Goal: Task Accomplishment & Management: Use online tool/utility

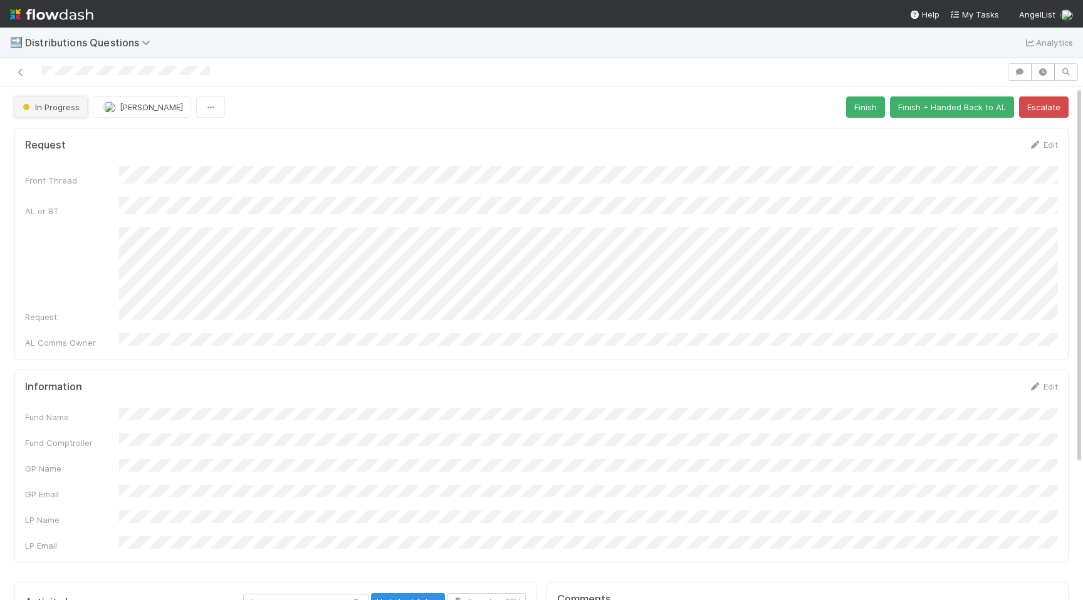
click at [69, 103] on span "In Progress" at bounding box center [50, 107] width 60 height 10
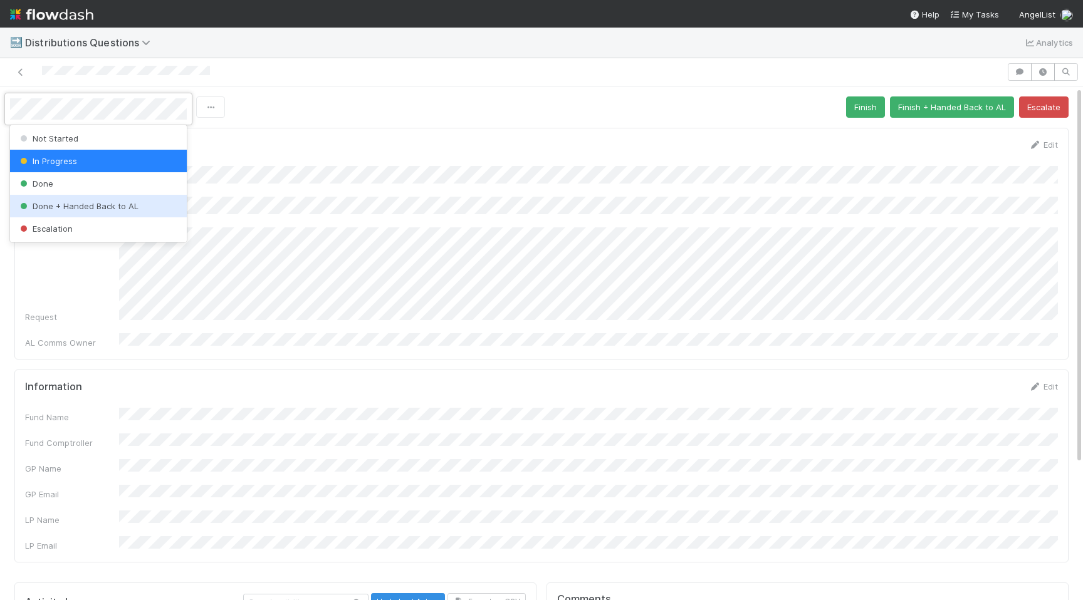
click at [98, 206] on span "Done + Handed Back to AL" at bounding box center [78, 206] width 121 height 10
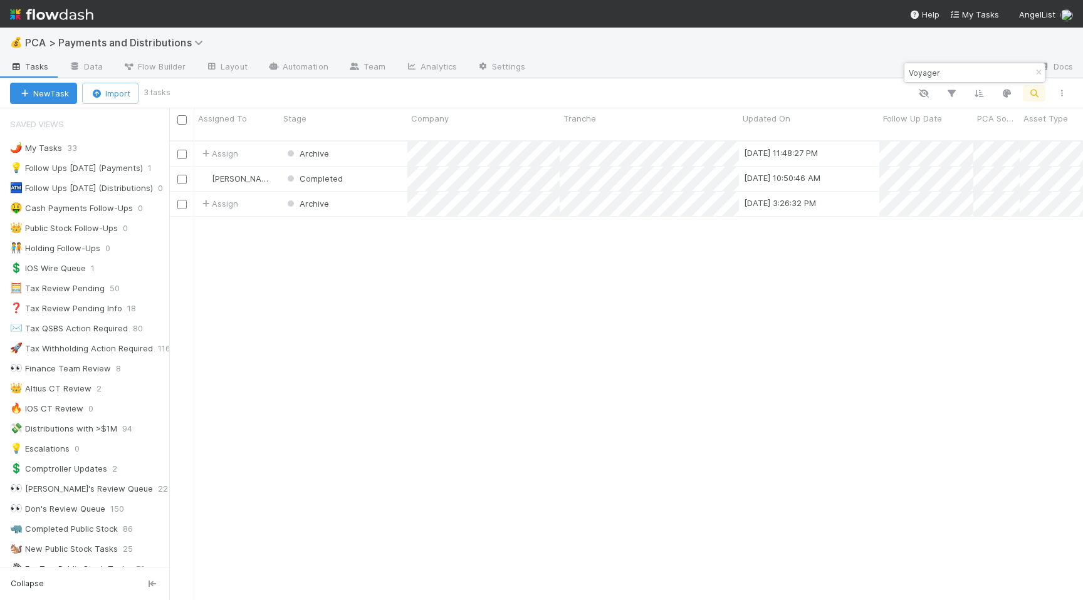
scroll to position [705, 0]
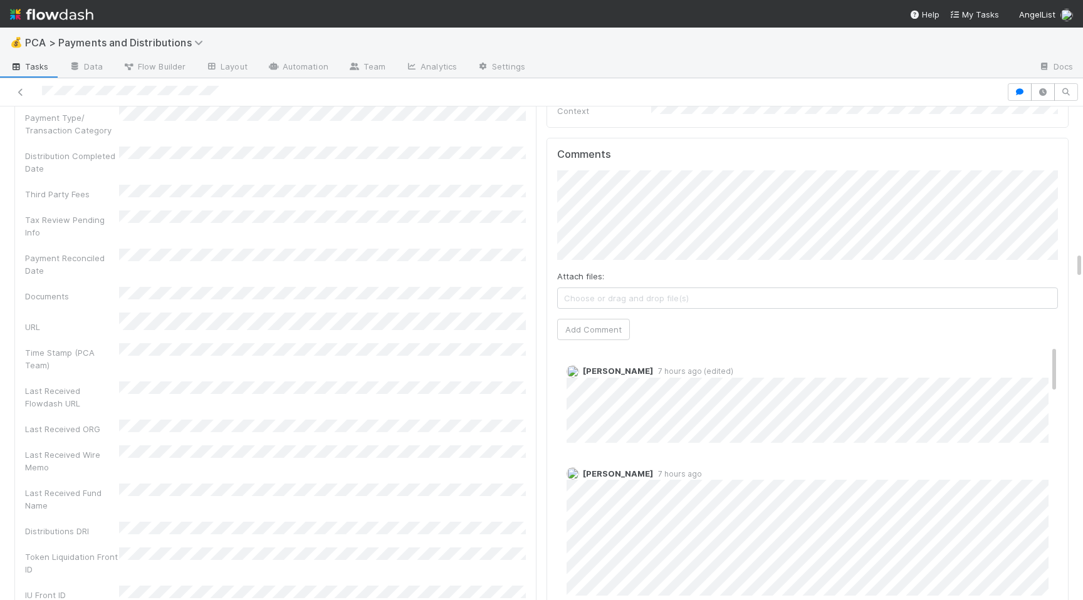
scroll to position [2633, 0]
click at [592, 325] on button "Add Comment" at bounding box center [593, 335] width 73 height 21
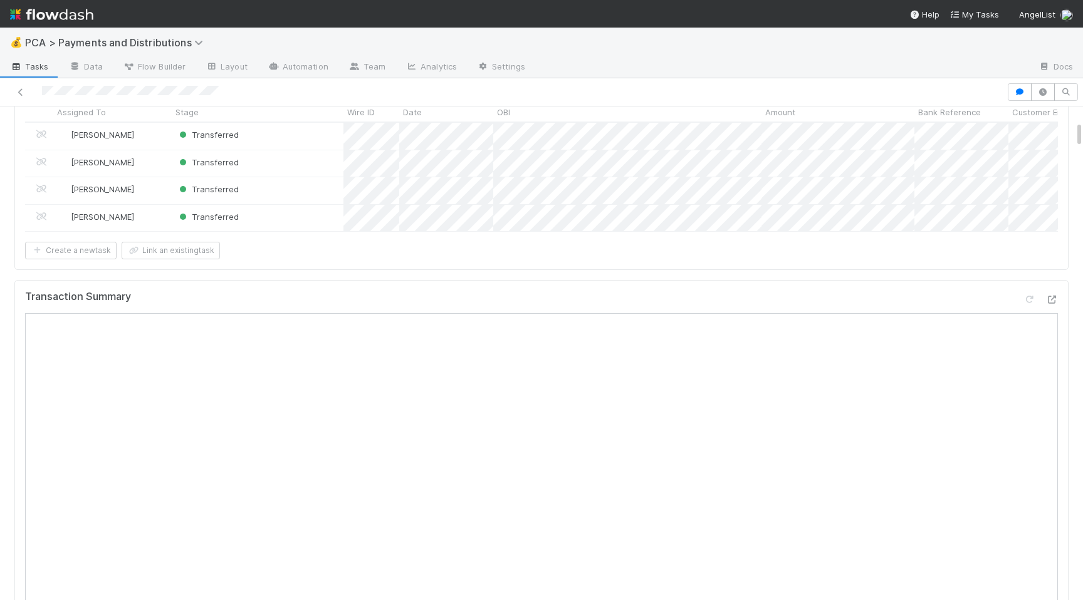
scroll to position [0, 0]
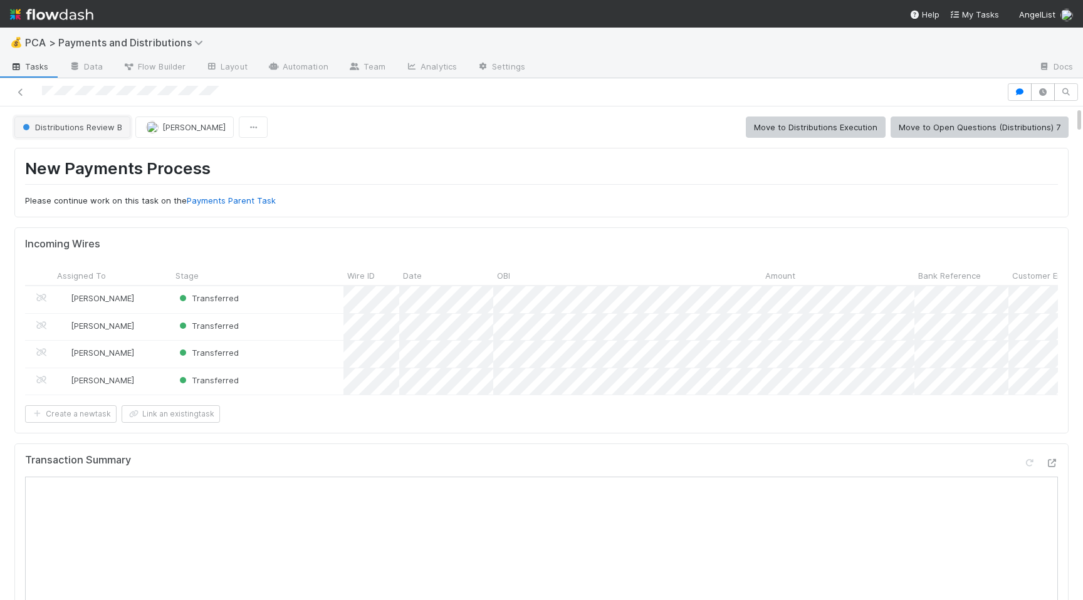
click at [67, 124] on span "Distributions Review B" at bounding box center [71, 127] width 102 height 10
click at [87, 160] on span "Distributions Execution" at bounding box center [70, 159] width 104 height 10
click at [88, 89] on div at bounding box center [503, 92] width 997 height 18
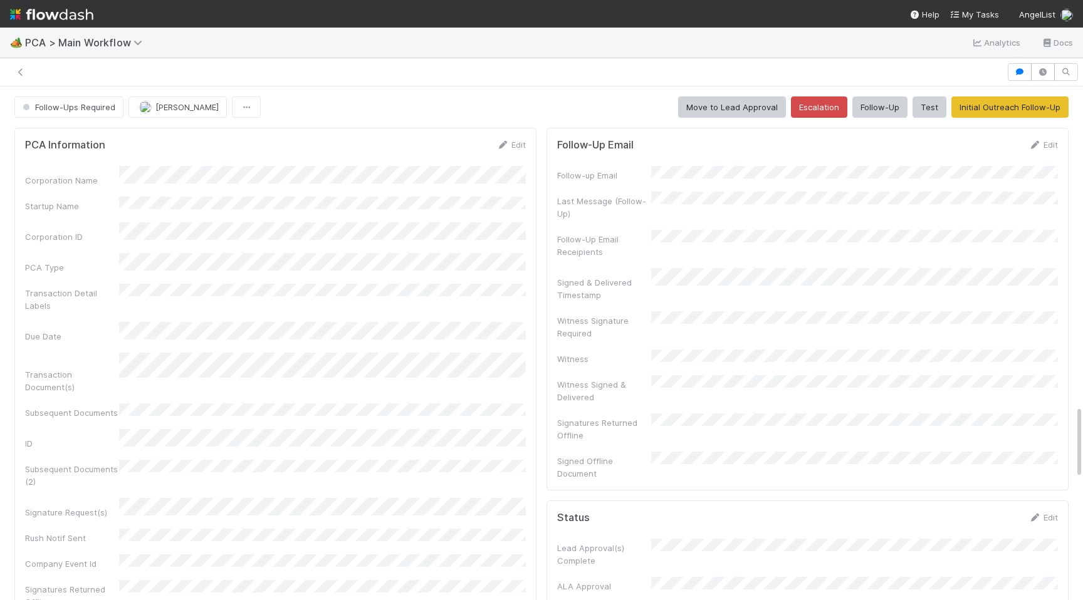
scroll to position [587, 0]
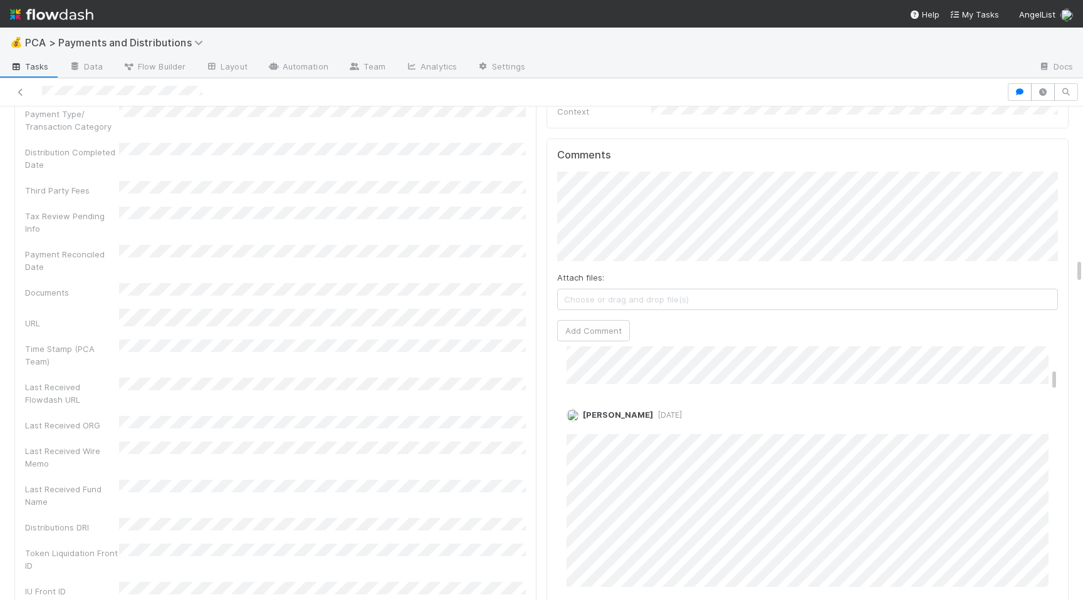
scroll to position [370, 0]
click at [600, 320] on button "Add Comment" at bounding box center [593, 330] width 73 height 21
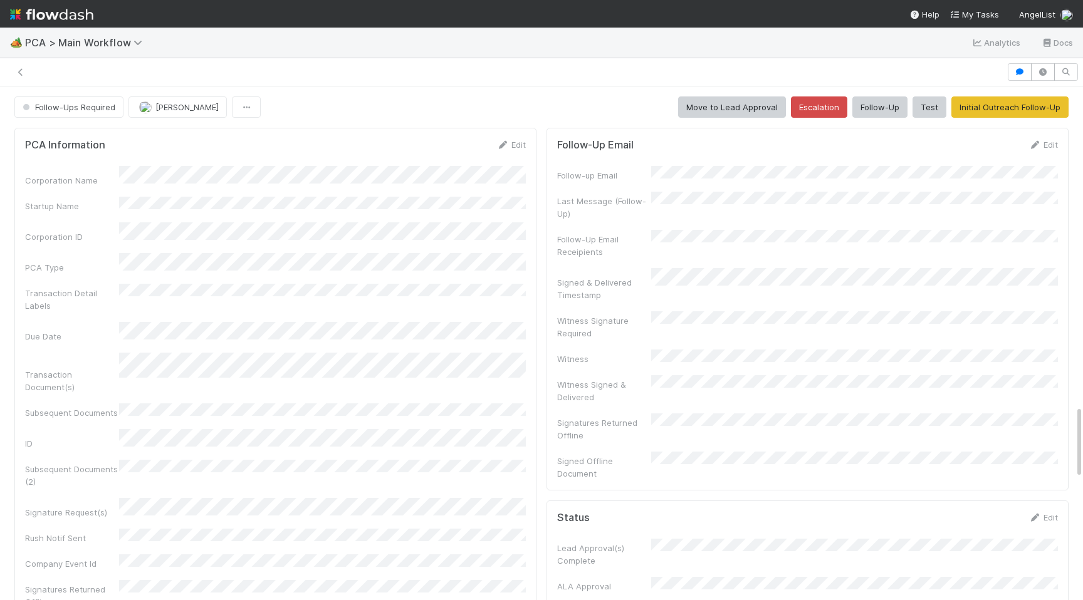
scroll to position [587, 0]
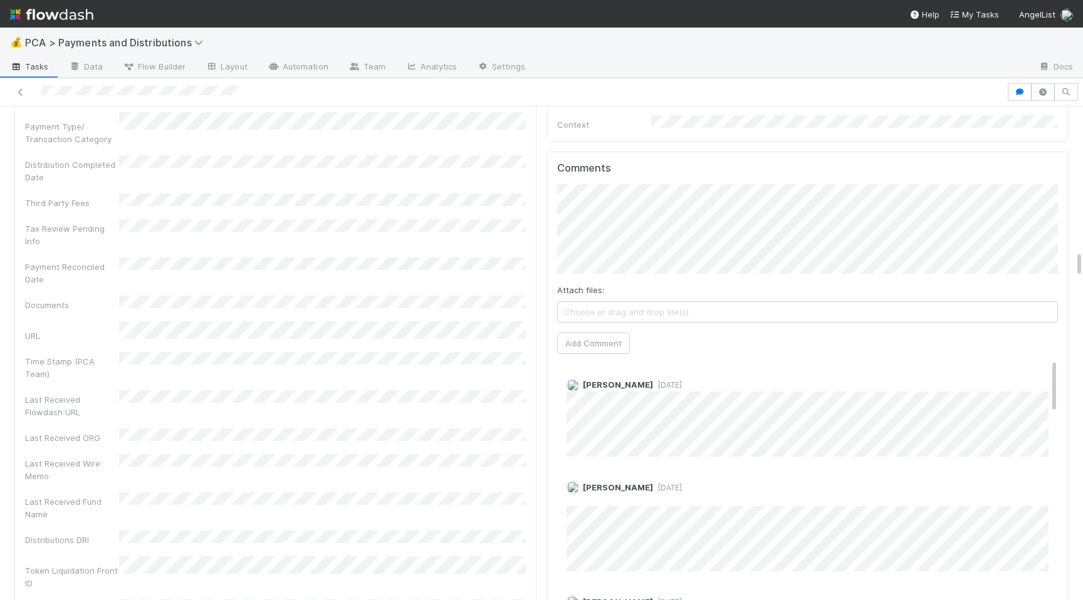
scroll to position [2633, 0]
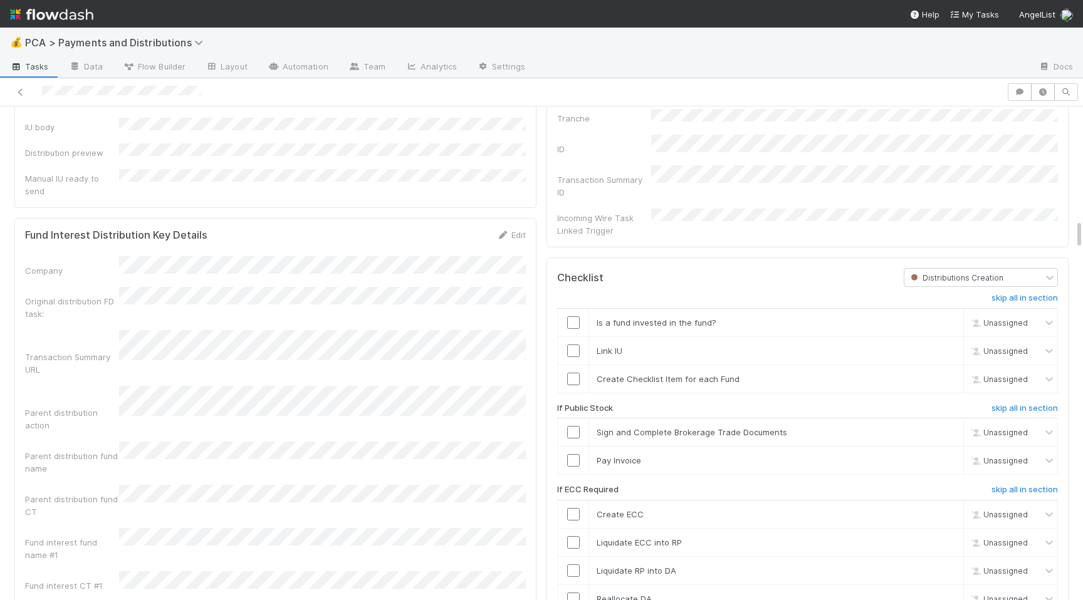
scroll to position [1855, 0]
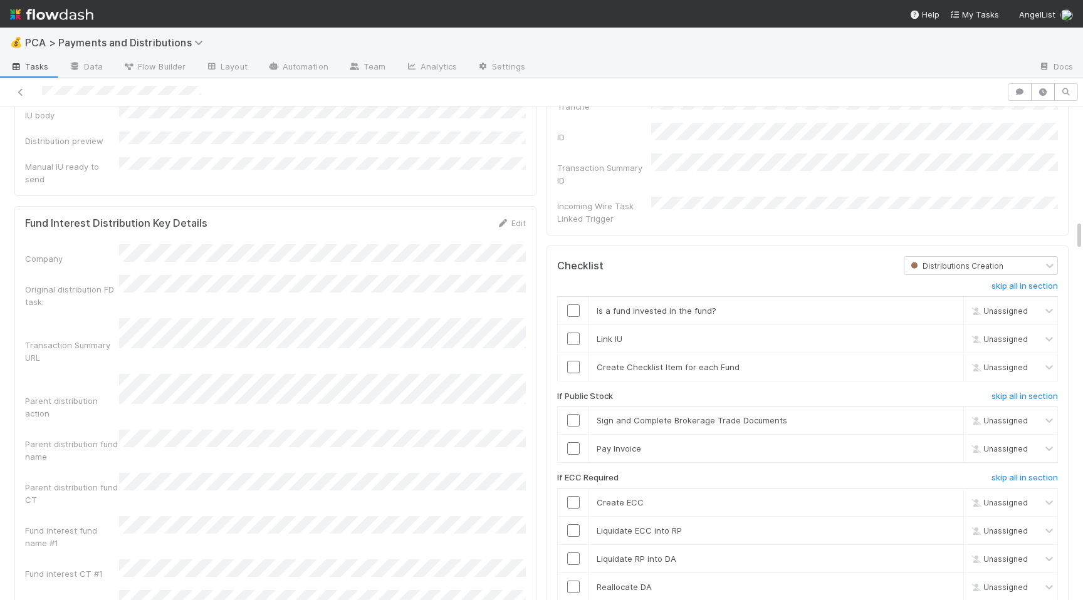
click at [390, 217] on div "Fund Interest Distribution Key Details Edit" at bounding box center [275, 223] width 501 height 13
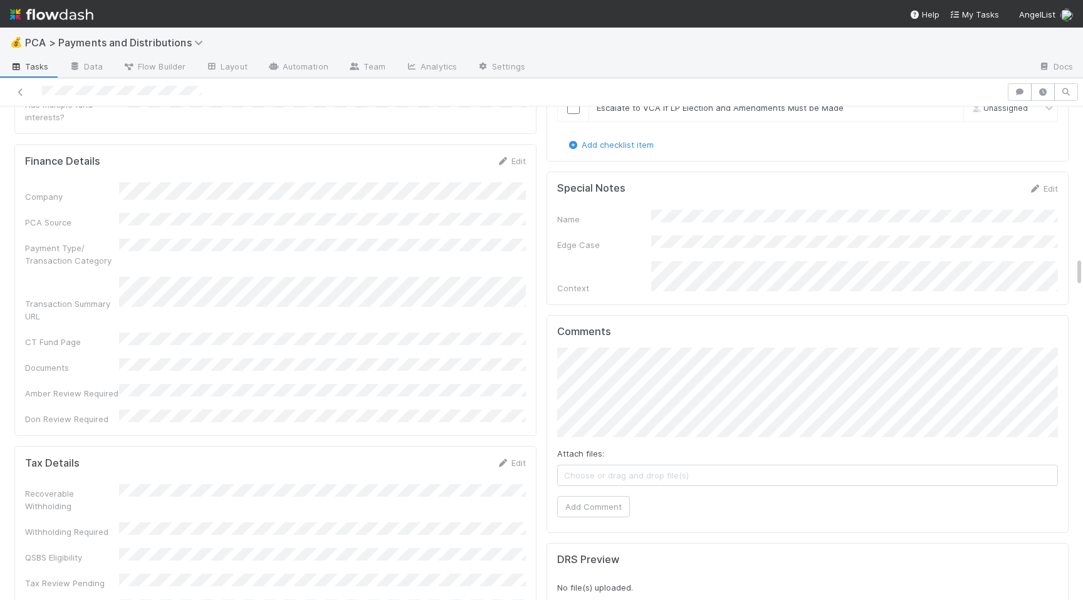
scroll to position [2458, 0]
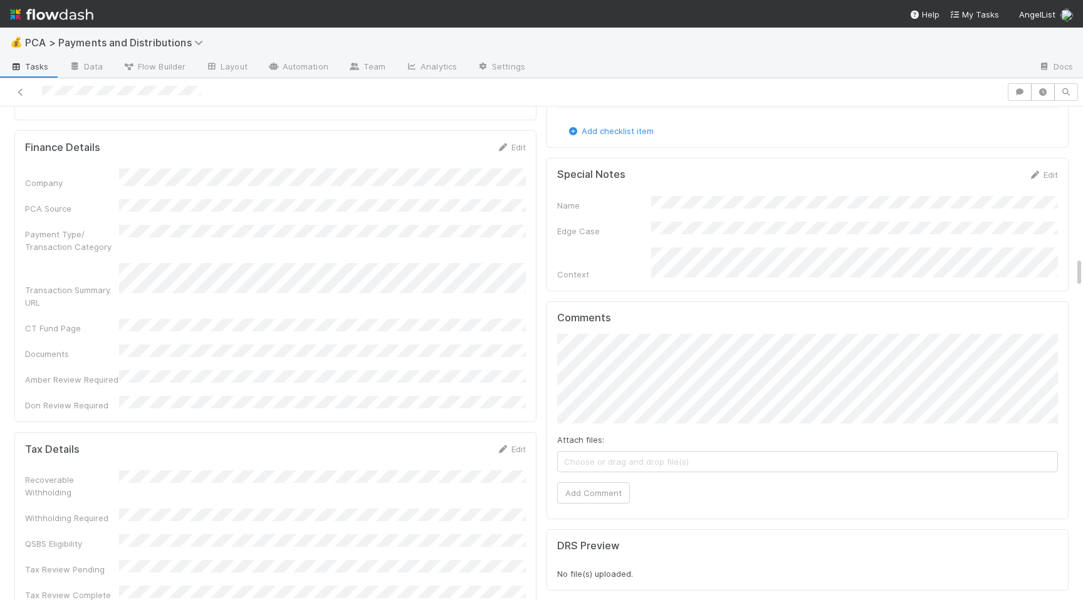
click at [612, 483] on button "Add Comment" at bounding box center [593, 493] width 73 height 21
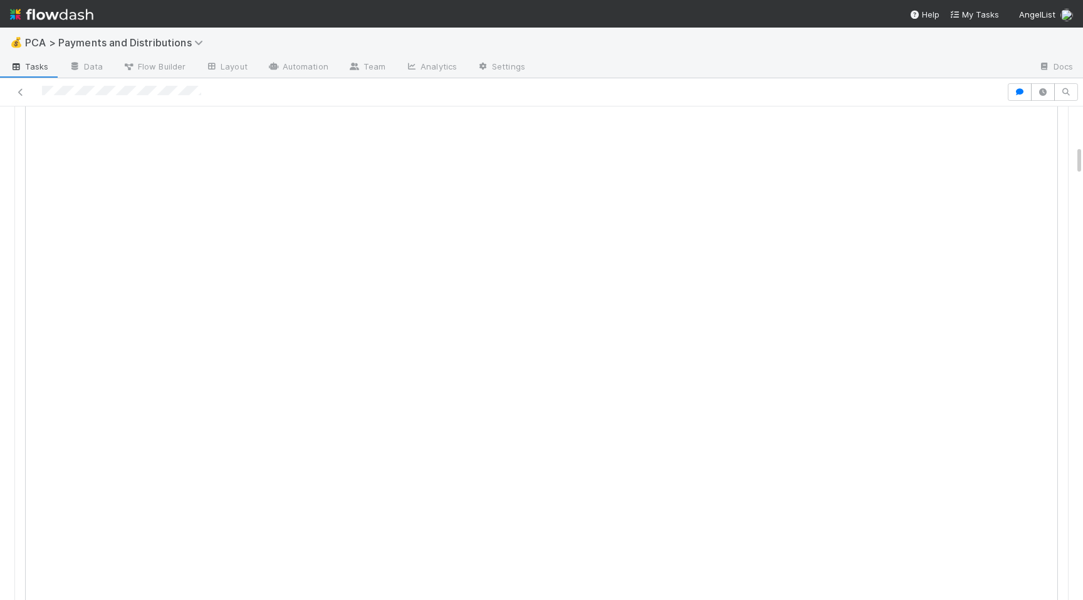
scroll to position [0, 0]
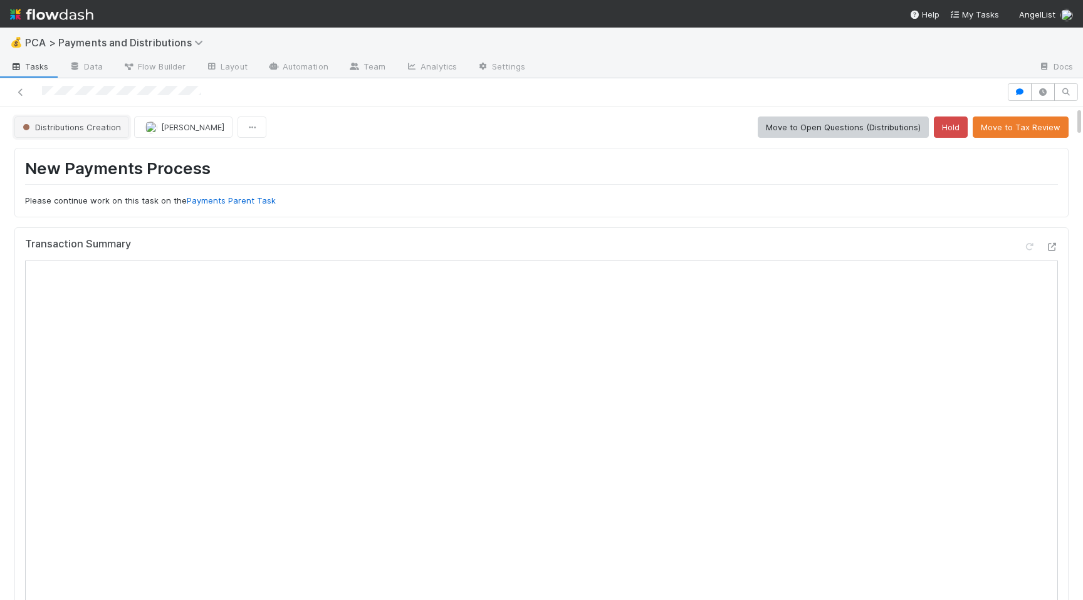
click at [82, 124] on span "Distributions Creation" at bounding box center [70, 127] width 101 height 10
click at [84, 155] on div "Archive" at bounding box center [98, 158] width 177 height 23
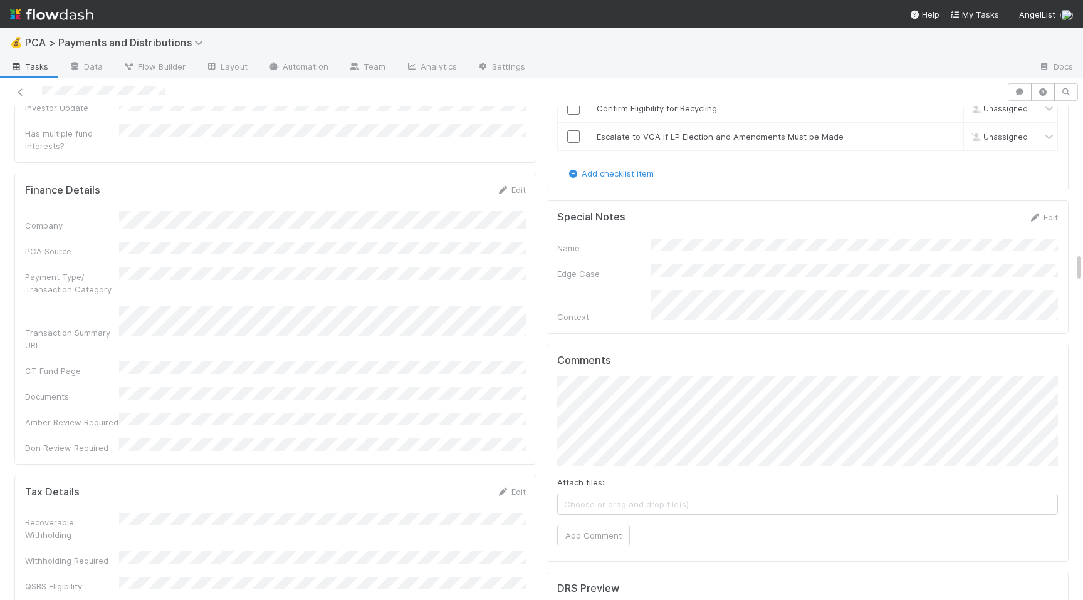
scroll to position [2458, 0]
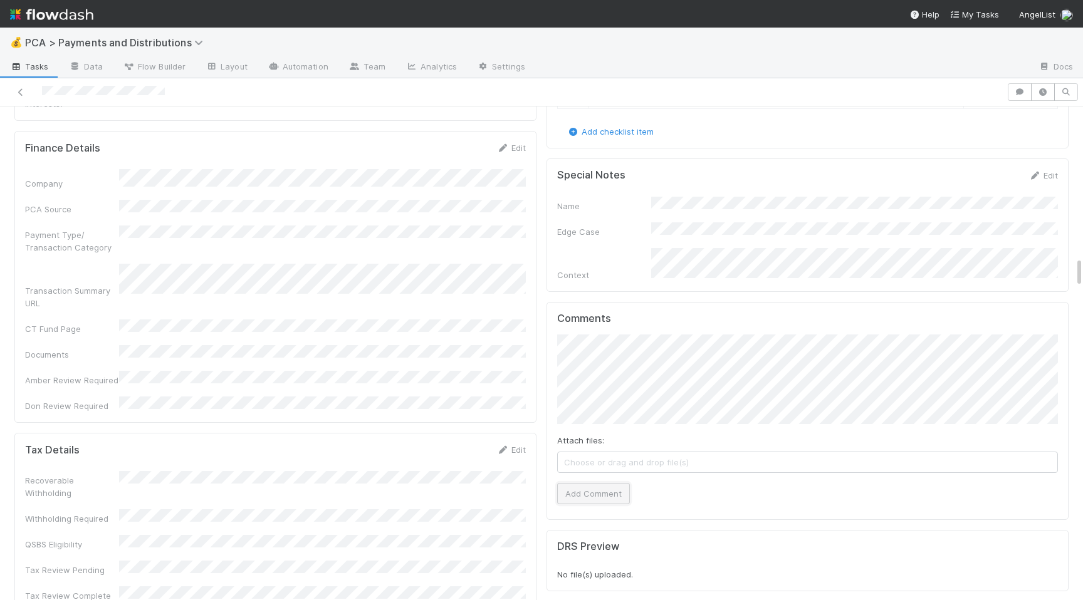
click at [608, 483] on button "Add Comment" at bounding box center [593, 493] width 73 height 21
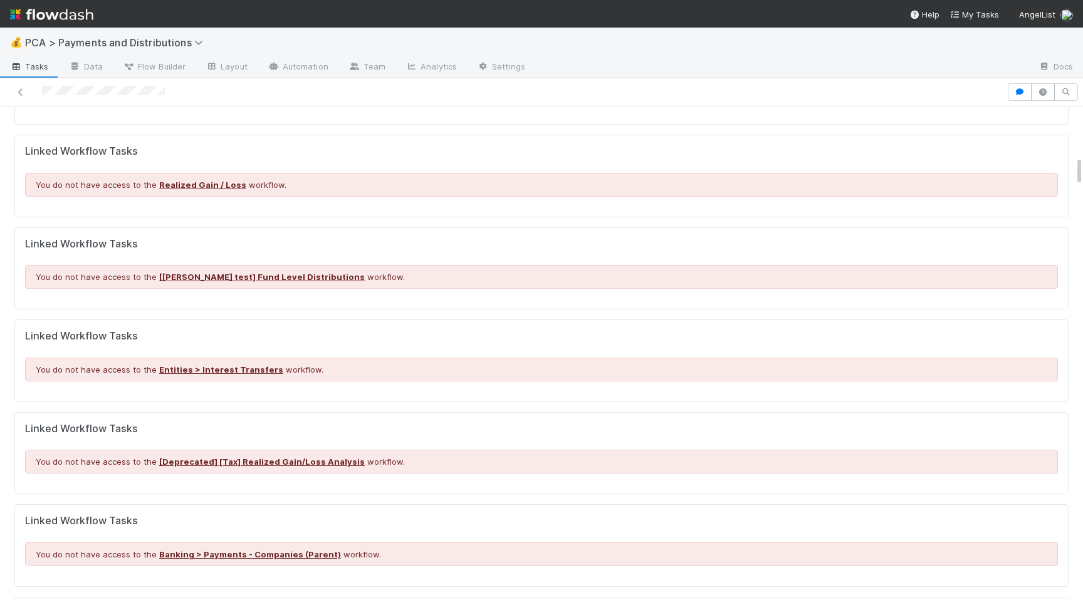
scroll to position [0, 0]
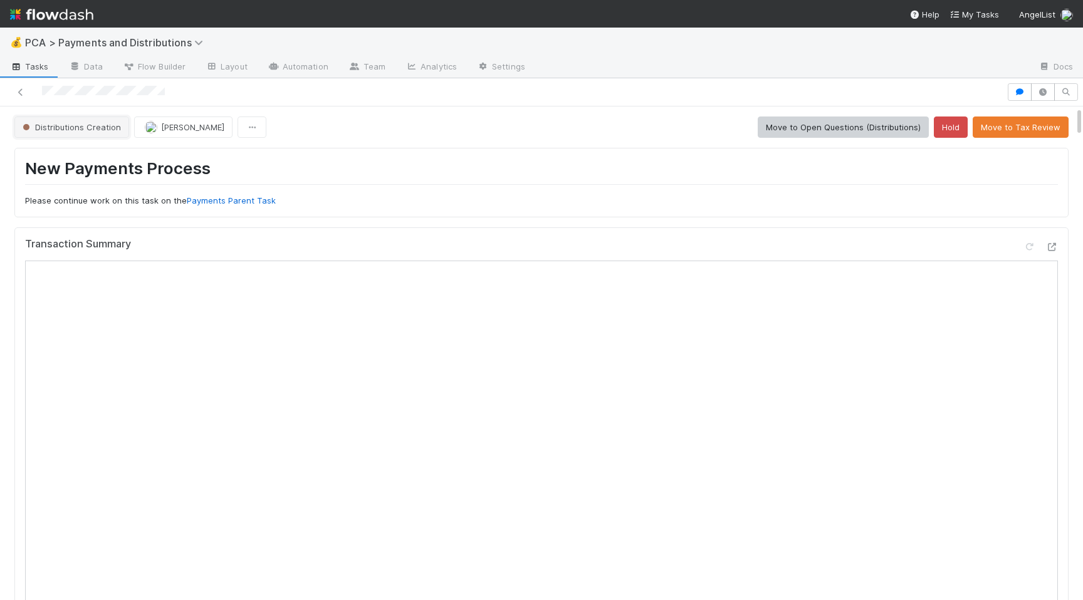
click at [72, 122] on span "Distributions Creation" at bounding box center [70, 127] width 101 height 10
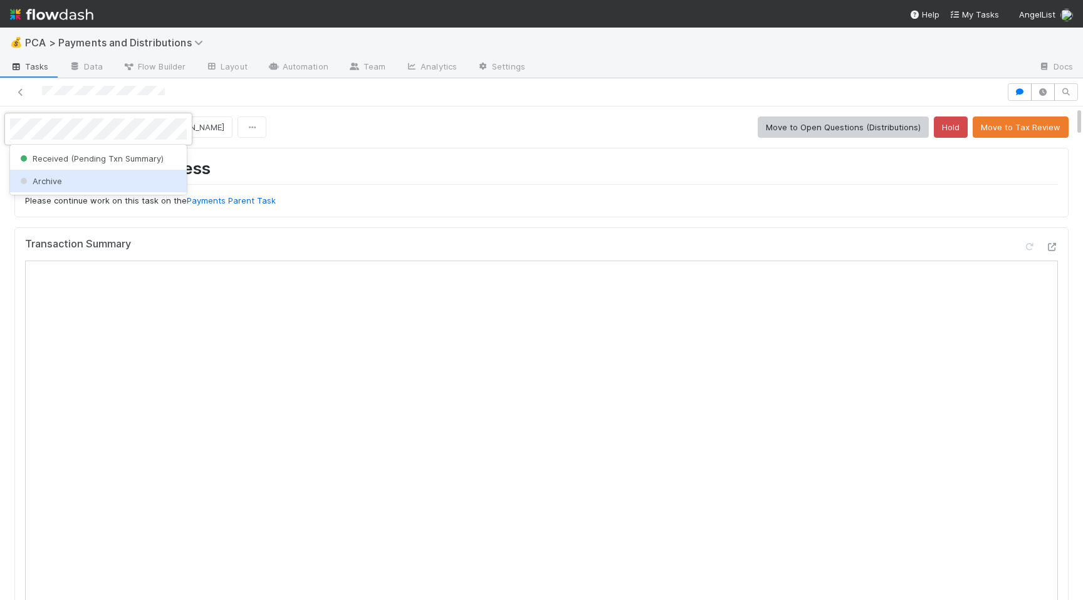
click at [88, 176] on div "Archive" at bounding box center [98, 181] width 177 height 23
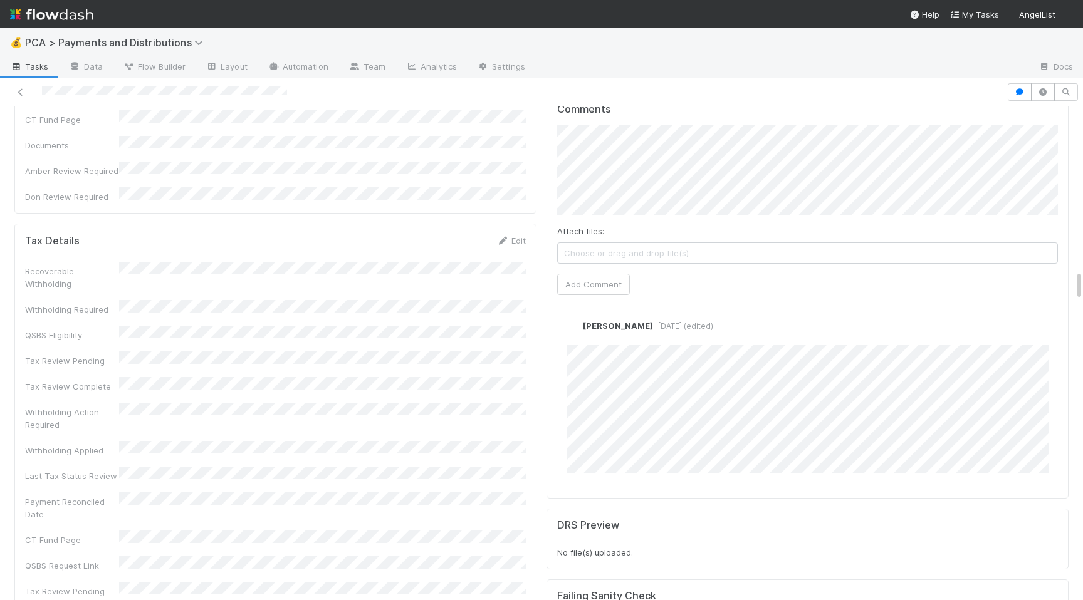
scroll to position [2676, 0]
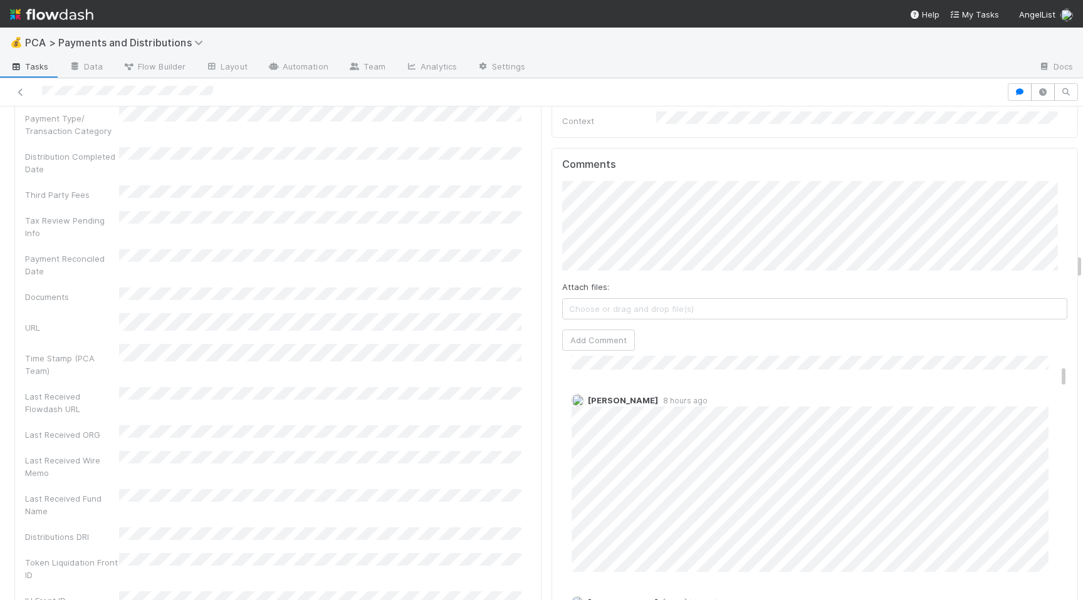
scroll to position [198, 0]
click at [602, 330] on button "Add Comment" at bounding box center [598, 340] width 73 height 21
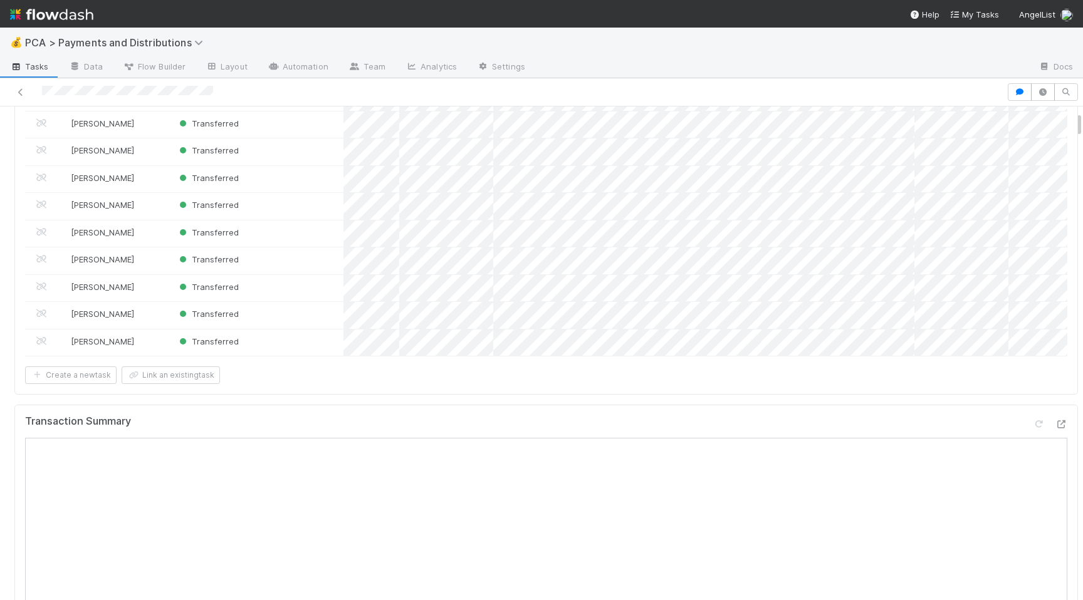
scroll to position [0, 0]
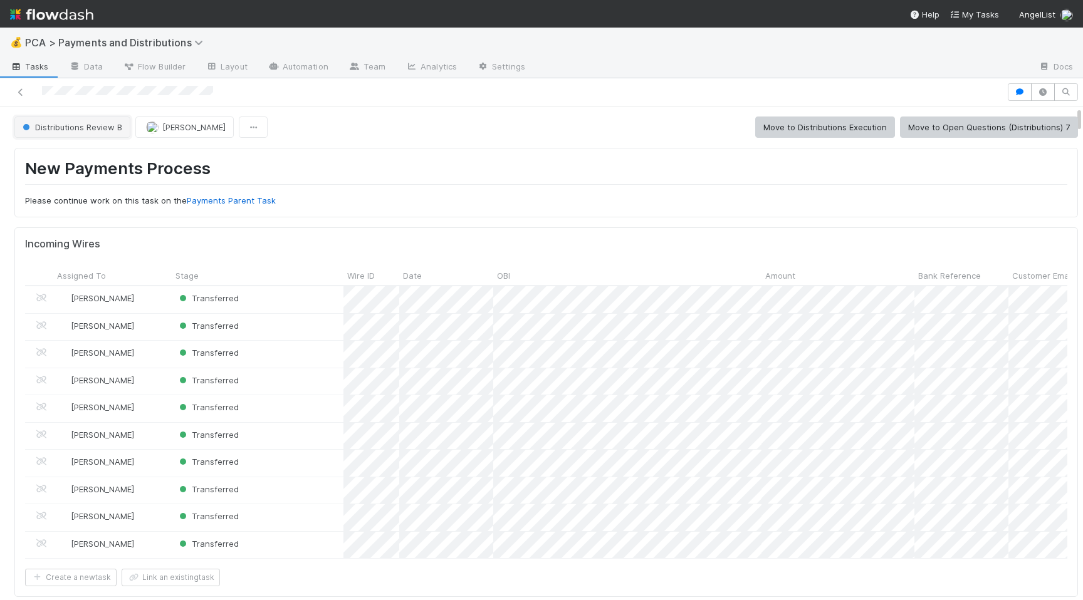
click at [86, 129] on span "Distributions Review B" at bounding box center [71, 127] width 102 height 10
click at [94, 157] on span "Distributions Execution" at bounding box center [70, 159] width 104 height 10
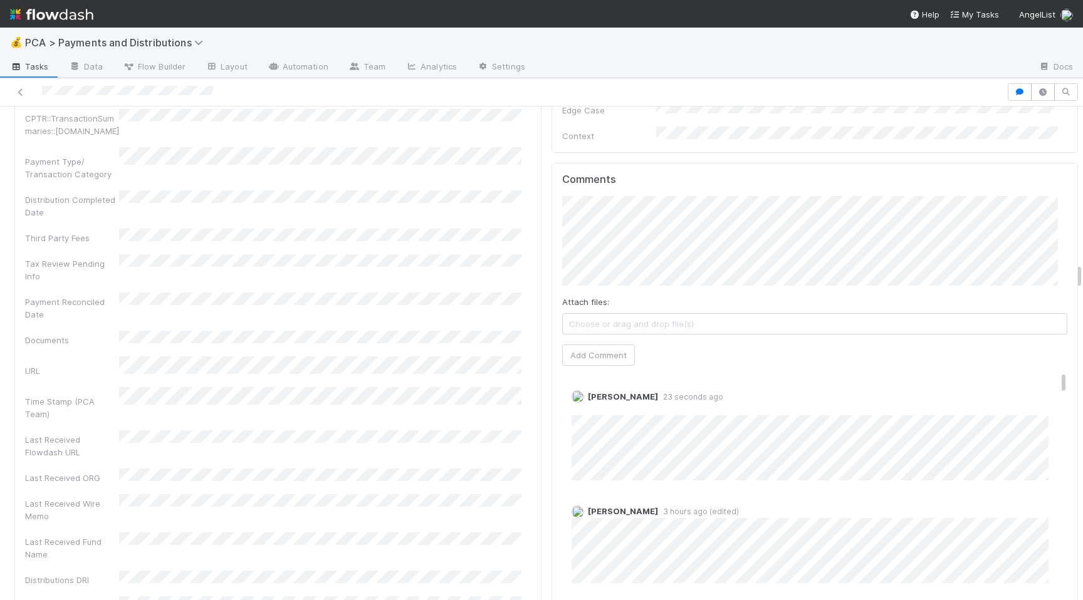
scroll to position [2959, 0]
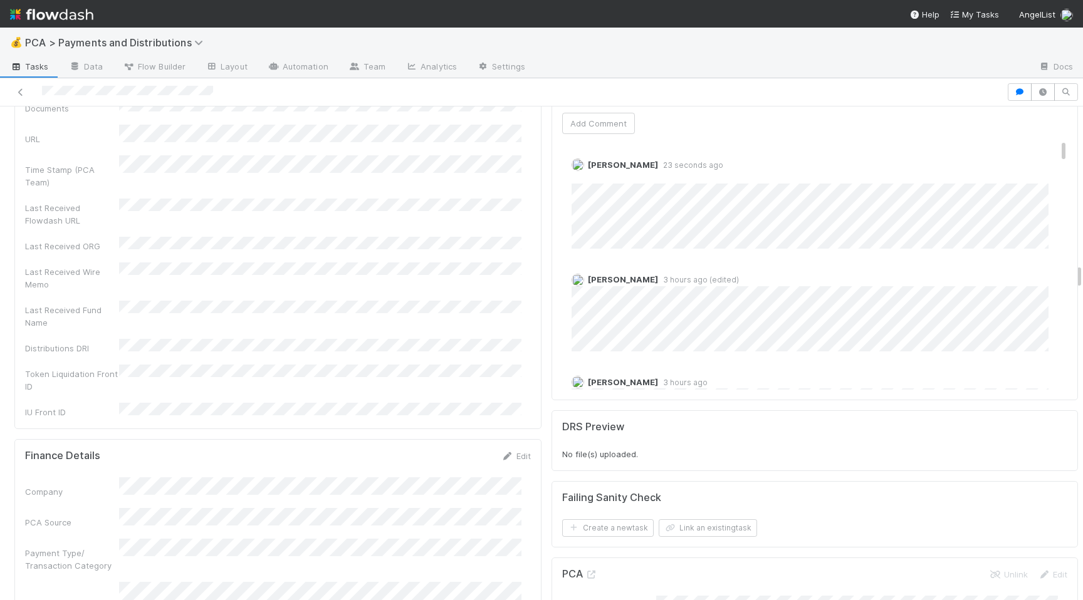
click at [122, 91] on div at bounding box center [503, 92] width 997 height 18
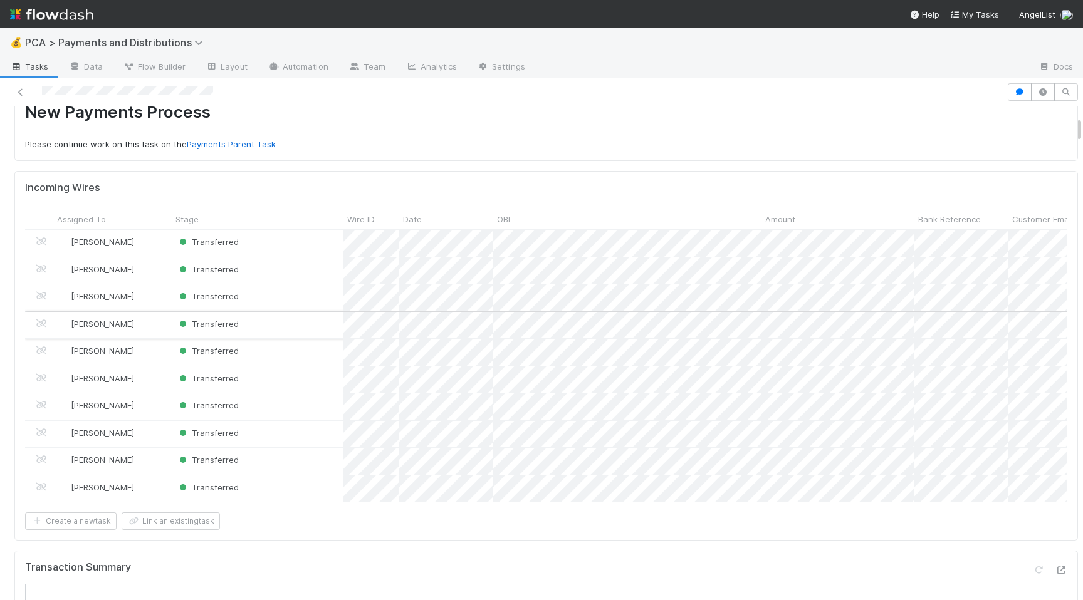
scroll to position [0, 0]
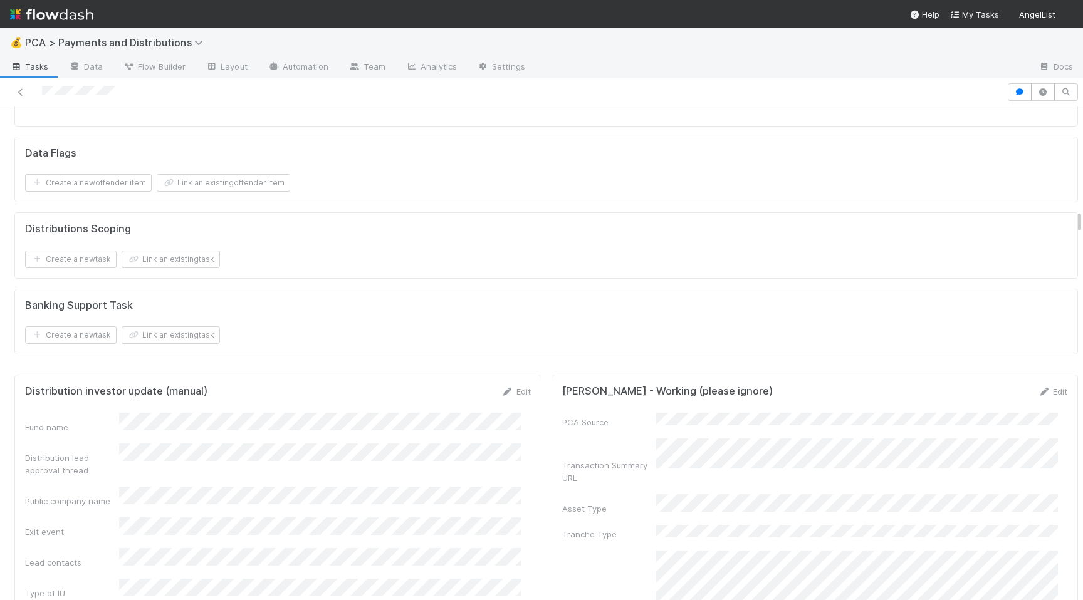
scroll to position [2129, 0]
